Goal: Find specific page/section: Find specific page/section

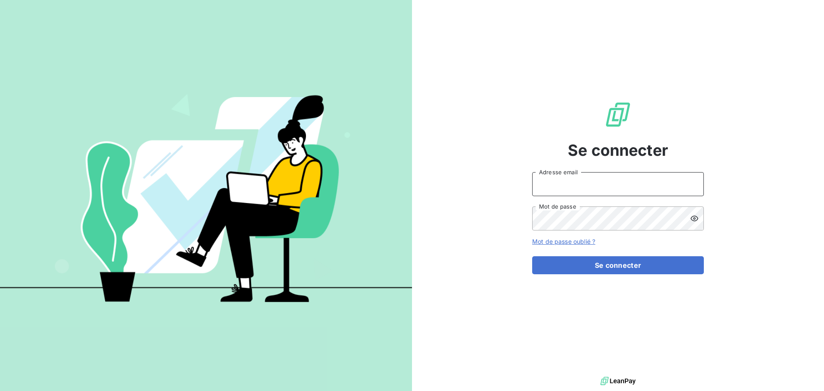
click at [599, 181] on input "Adresse email" at bounding box center [618, 184] width 172 height 24
type input "[EMAIL_ADDRESS][DOMAIN_NAME]"
click at [629, 279] on div "Se connecter [EMAIL_ADDRESS][DOMAIN_NAME] Adresse email Mot de passe Mot de pas…" at bounding box center [618, 187] width 172 height 374
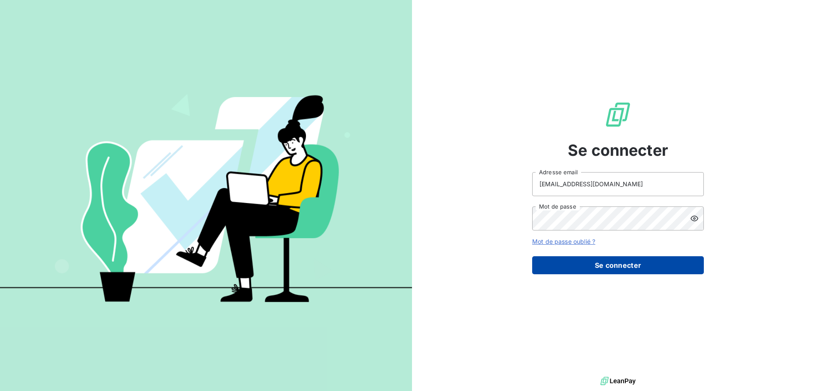
click at [630, 257] on button "Se connecter" at bounding box center [618, 265] width 172 height 18
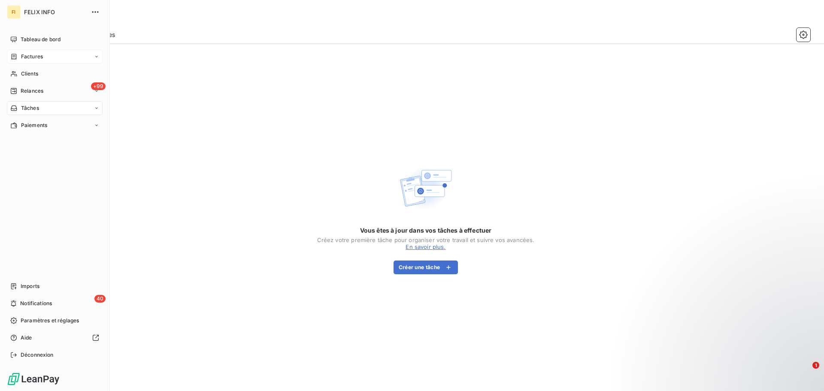
click at [16, 57] on icon at bounding box center [14, 57] width 5 height 6
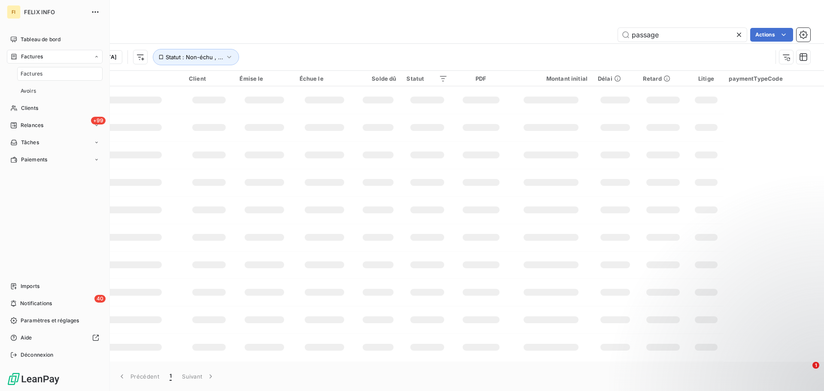
click at [30, 70] on span "Factures" at bounding box center [32, 74] width 22 height 8
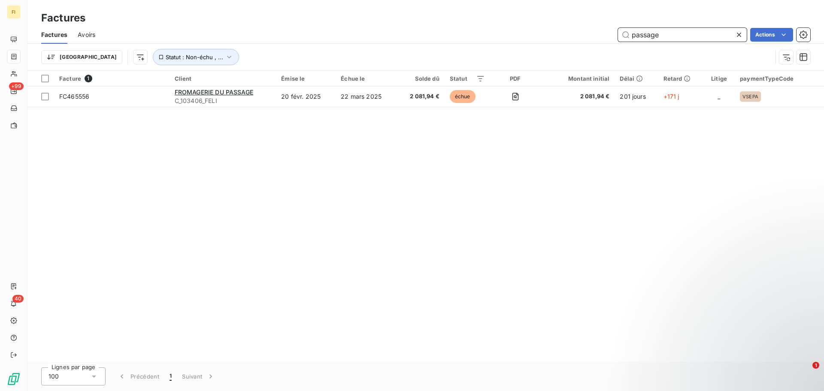
drag, startPoint x: 672, startPoint y: 35, endPoint x: 526, endPoint y: 44, distance: 146.1
click at [526, 44] on div "Factures Avoirs passage Actions Trier Statut : Non-échu , ..." at bounding box center [425, 48] width 796 height 45
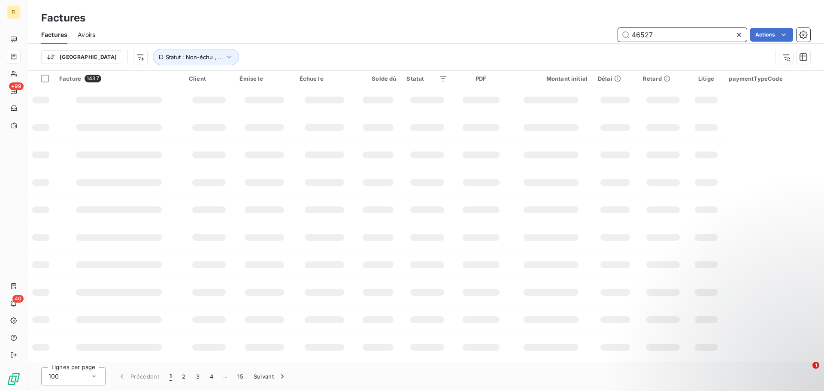
type input "465277"
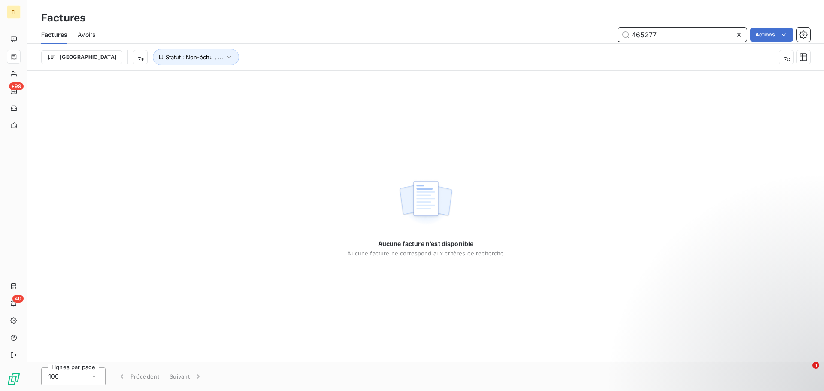
click at [640, 36] on input "465277" at bounding box center [682, 35] width 129 height 14
click at [673, 36] on input "465277" at bounding box center [682, 35] width 129 height 14
drag, startPoint x: 679, startPoint y: 32, endPoint x: 425, endPoint y: 32, distance: 254.3
click at [446, 32] on div "465277 Actions" at bounding box center [458, 35] width 704 height 14
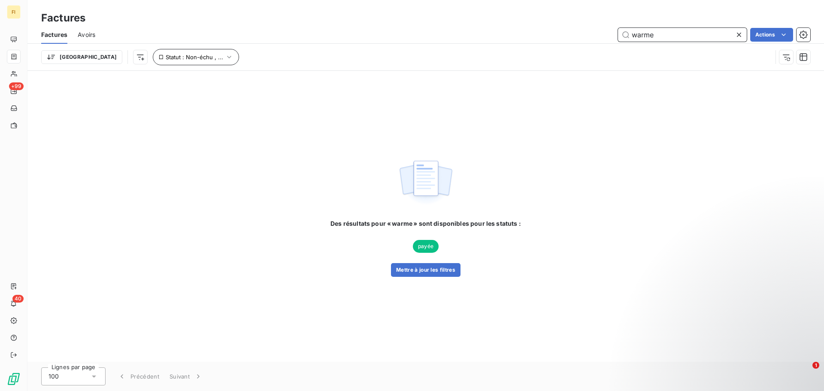
type input "warme"
click at [166, 60] on span "Statut : Non-échu , ..." at bounding box center [194, 57] width 57 height 7
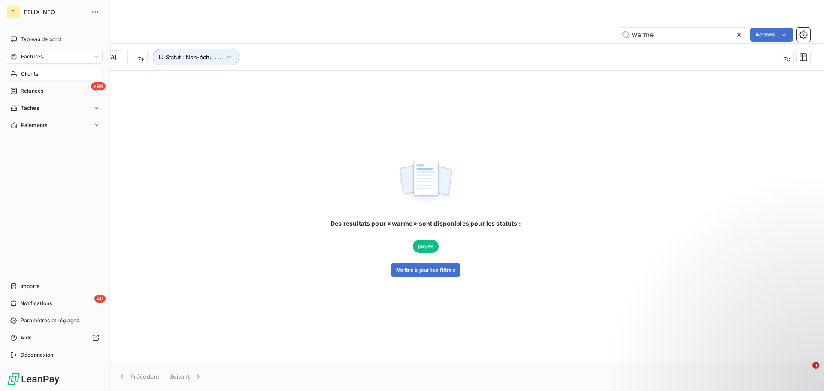
click at [46, 67] on div "Clients" at bounding box center [55, 74] width 96 height 14
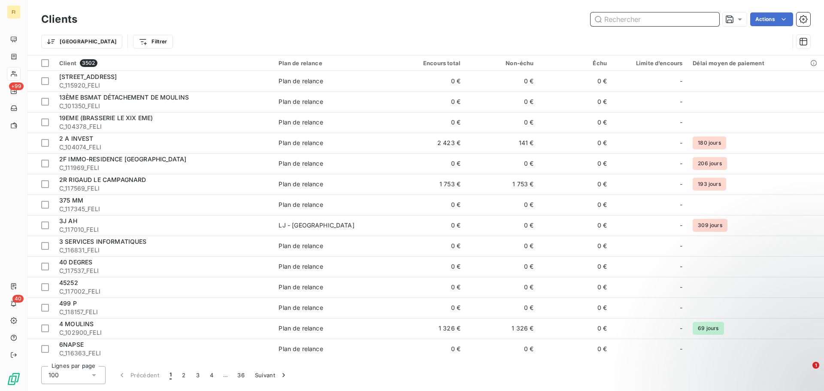
click at [679, 23] on input "text" at bounding box center [654, 19] width 129 height 14
paste input "[GEOGRAPHIC_DATA]"
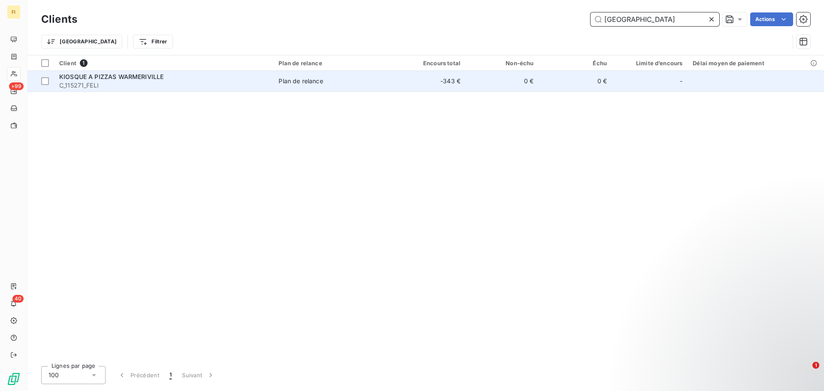
type input "[GEOGRAPHIC_DATA]"
click at [148, 77] on span "KIOSQUE A PIZZAS WARMERIVILLE" at bounding box center [111, 76] width 104 height 7
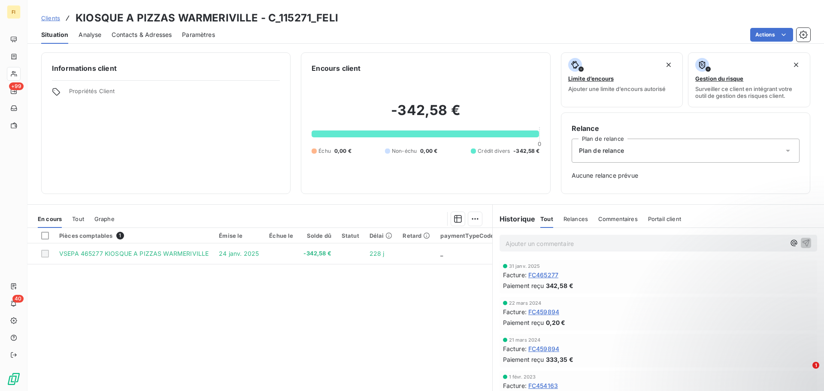
click at [657, 227] on div "Portail client" at bounding box center [664, 219] width 33 height 18
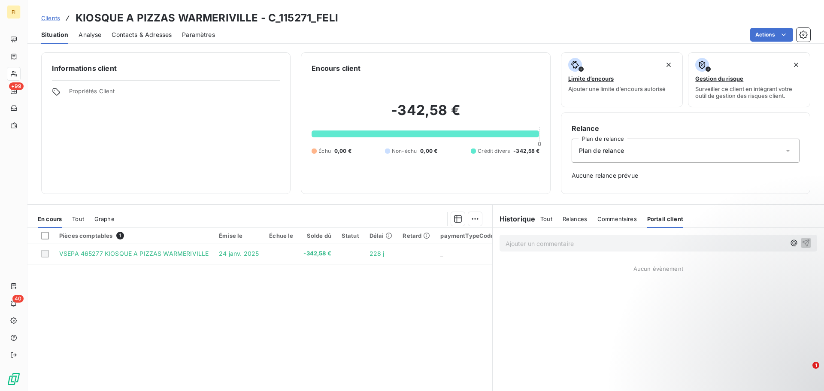
click at [621, 214] on div "Commentaires" at bounding box center [616, 219] width 39 height 18
click at [579, 213] on div "Relances" at bounding box center [574, 219] width 24 height 18
click at [548, 213] on div "Tout Relances Commentaires Portail client" at bounding box center [611, 219] width 142 height 18
click at [546, 218] on span "Tout" at bounding box center [546, 218] width 12 height 7
